Goal: Task Accomplishment & Management: Manage account settings

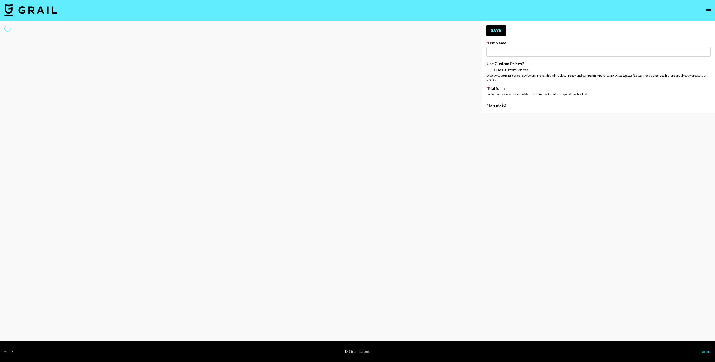
type input "IRL LA & NYC Activations - Diamond Cafe"
select select "Song"
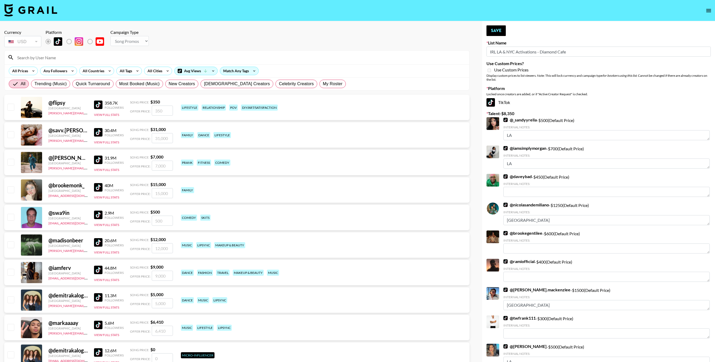
click at [413, 55] on input at bounding box center [240, 57] width 452 height 8
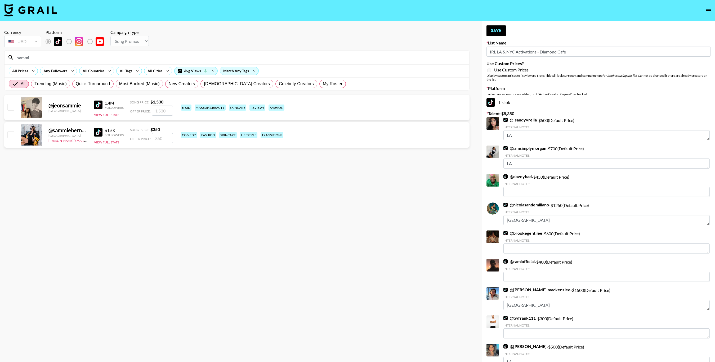
type input "sammi"
click at [3, 134] on div "Currency USD USD ​ Platform Campaign Type Choose Type... Song Promos Brand Prom…" at bounding box center [237, 269] width 474 height 497
click at [12, 136] on input "checkbox" at bounding box center [10, 134] width 6 height 6
checkbox input "true"
drag, startPoint x: 173, startPoint y: 136, endPoint x: 148, endPoint y: 135, distance: 24.7
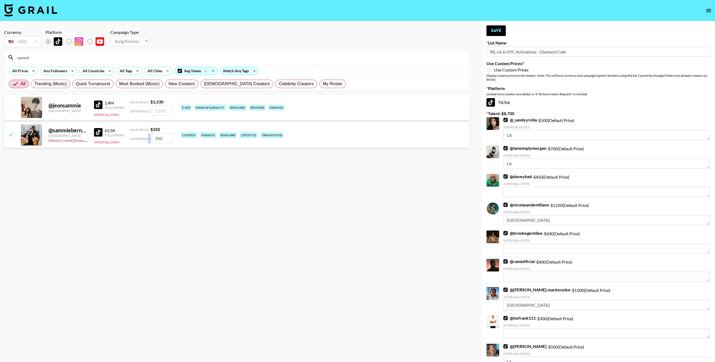
click at [148, 135] on div "@ sammiebernabe [GEOGRAPHIC_DATA] [PERSON_NAME][EMAIL_ADDRESS][DOMAIN_NAME] 61.…" at bounding box center [236, 134] width 465 height 25
click at [163, 139] on input "350" at bounding box center [162, 138] width 21 height 10
type input "3"
checkbox input "false"
checkbox input "true"
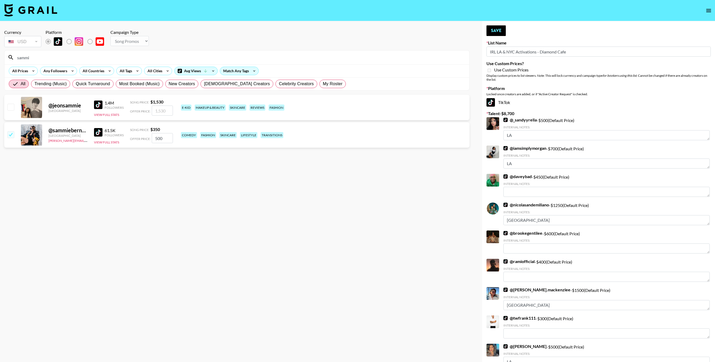
type input "500"
click at [419, 173] on section "Currency USD USD ​ Platform Campaign Type Choose Type... Song Promos Brand Prom…" at bounding box center [236, 185] width 465 height 320
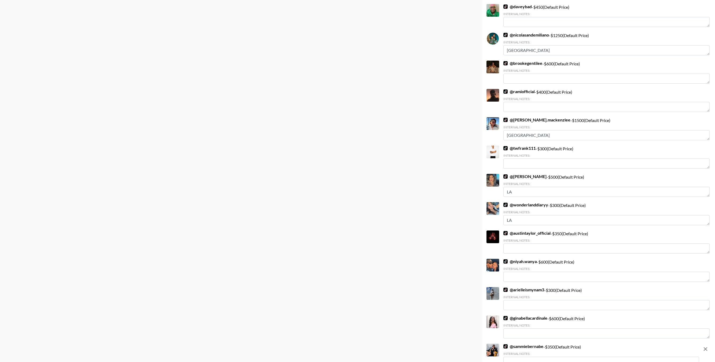
scroll to position [206, 0]
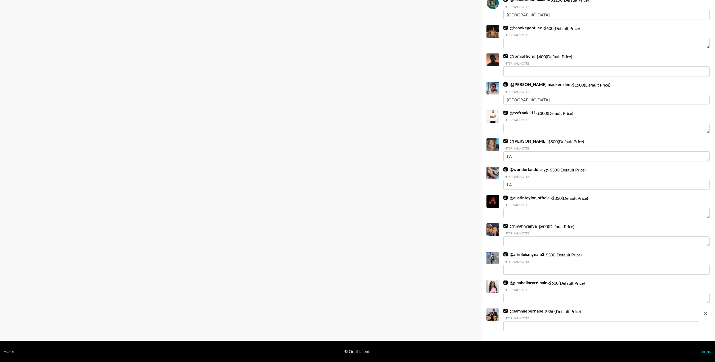
click at [562, 327] on textarea at bounding box center [601, 327] width 196 height 10
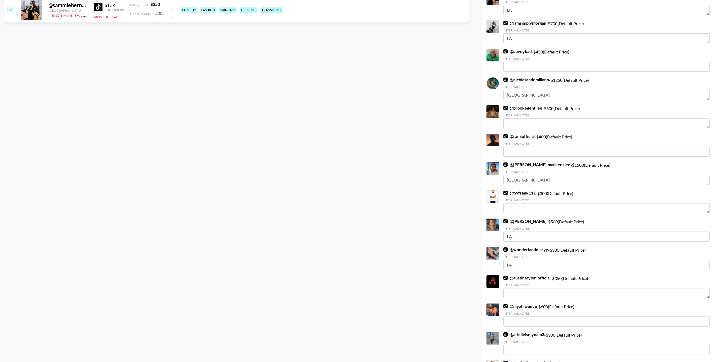
scroll to position [0, 0]
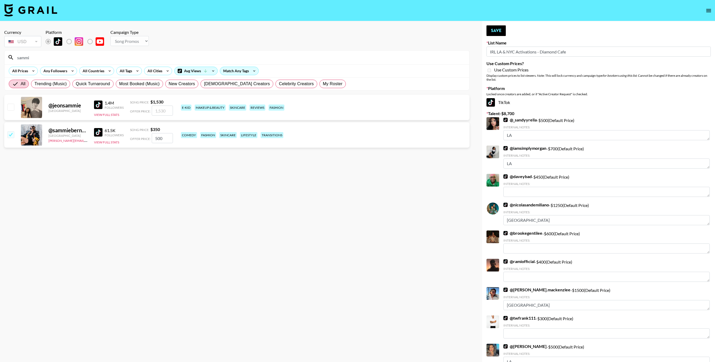
type textarea "LA"
click at [328, 157] on section "Currency USD USD ​ Platform Campaign Type Choose Type... Song Promos Brand Prom…" at bounding box center [236, 185] width 465 height 320
click at [492, 31] on button "Save" at bounding box center [495, 30] width 19 height 11
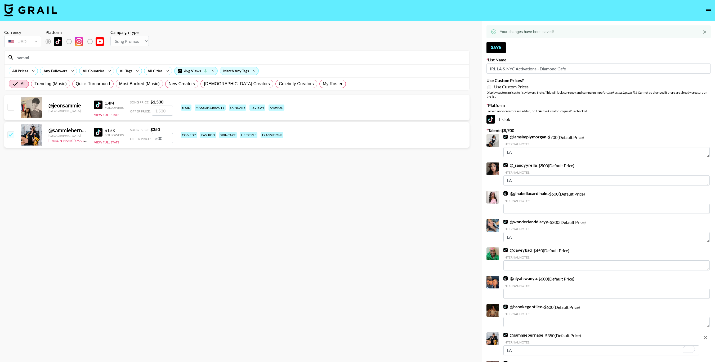
click at [707, 341] on icon "remove" at bounding box center [705, 338] width 6 height 6
checkbox input "false"
